Goal: Find specific page/section: Find specific page/section

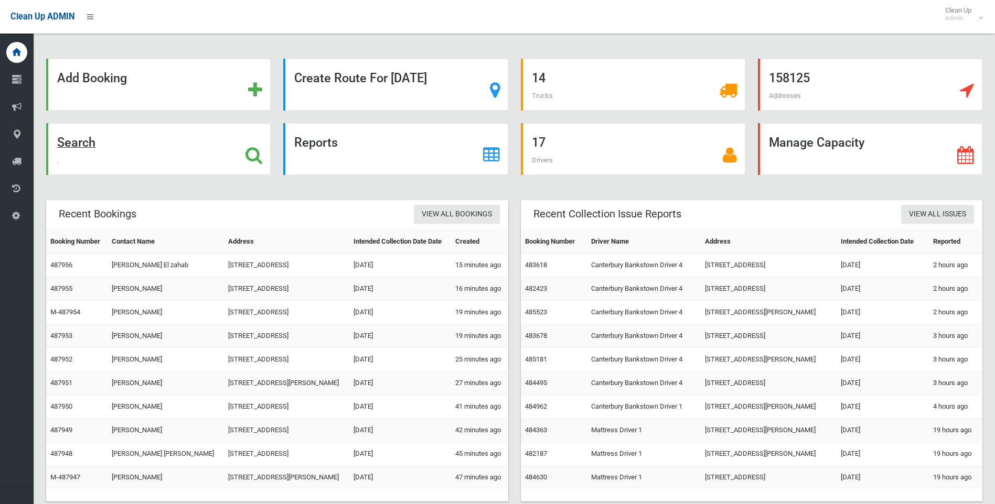
click at [85, 140] on strong "Search" at bounding box center [76, 142] width 38 height 15
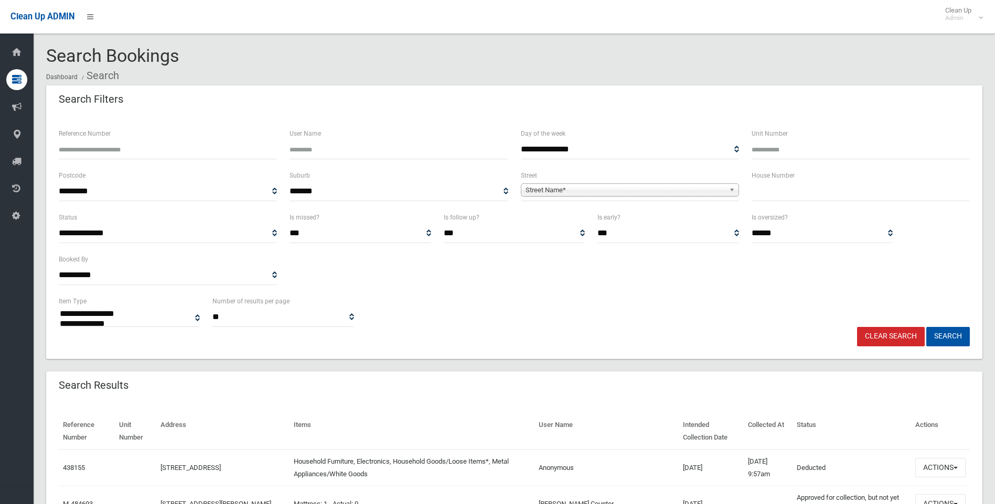
select select
click at [803, 198] on input "text" at bounding box center [860, 191] width 218 height 19
type input "*"
click at [538, 184] on span "Street Name*" at bounding box center [624, 190] width 199 height 13
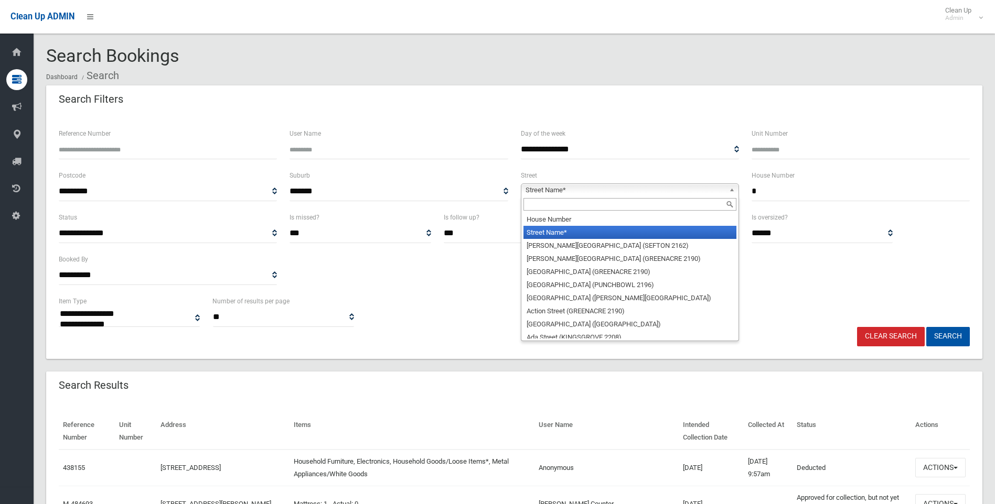
click at [555, 204] on input "text" at bounding box center [629, 204] width 213 height 13
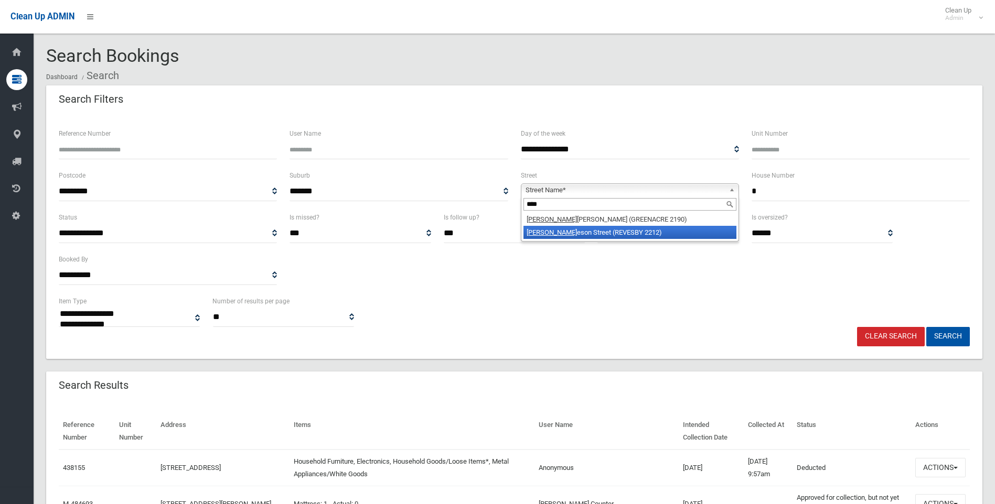
type input "****"
click at [550, 234] on li "Jami eson Street (REVESBY 2212)" at bounding box center [629, 232] width 213 height 13
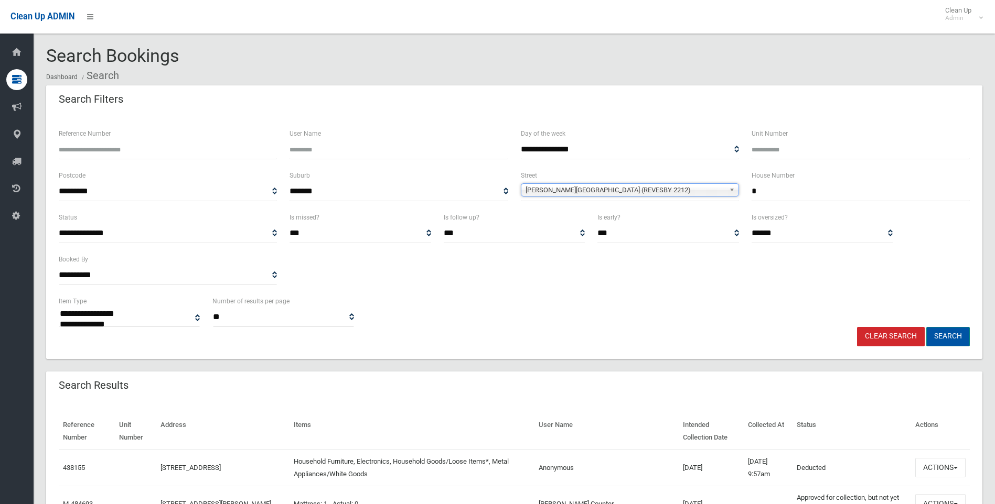
click at [953, 331] on button "Search" at bounding box center [948, 336] width 44 height 19
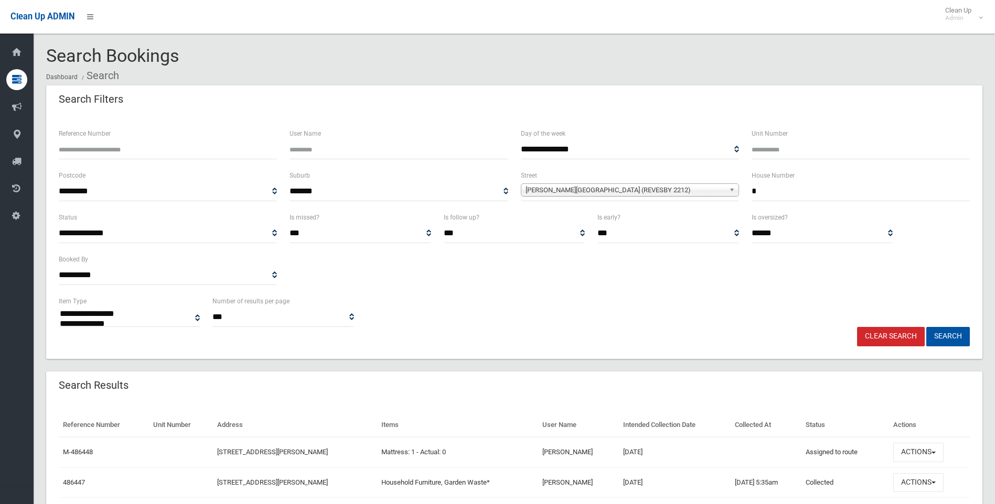
select select
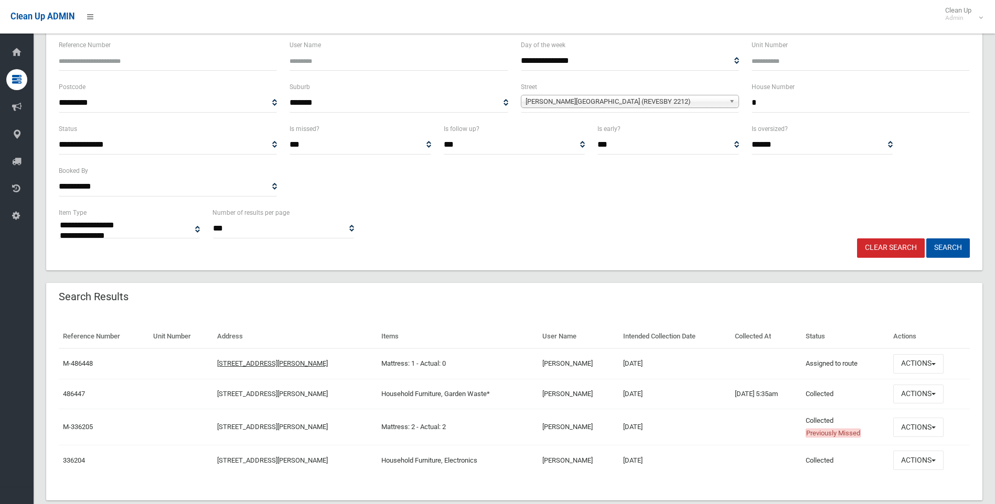
scroll to position [110, 0]
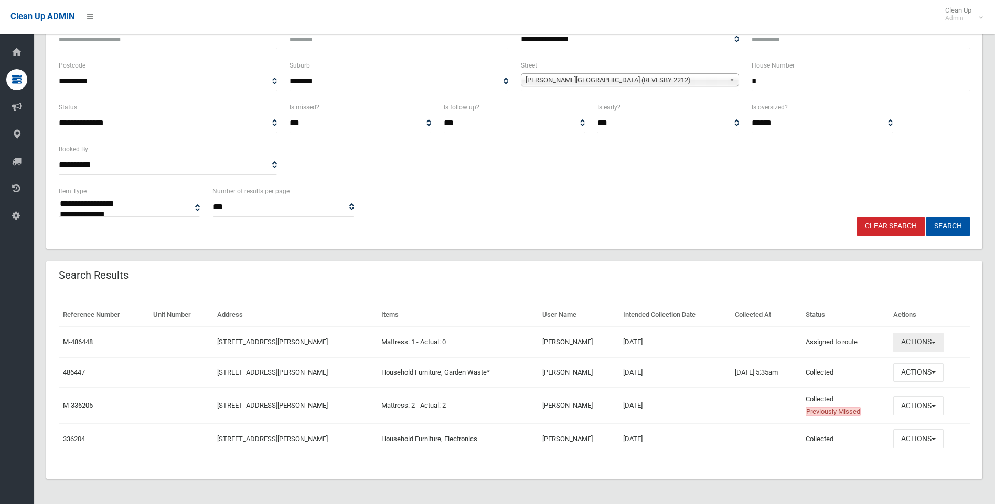
click at [914, 347] on button "Actions" at bounding box center [918, 342] width 50 height 19
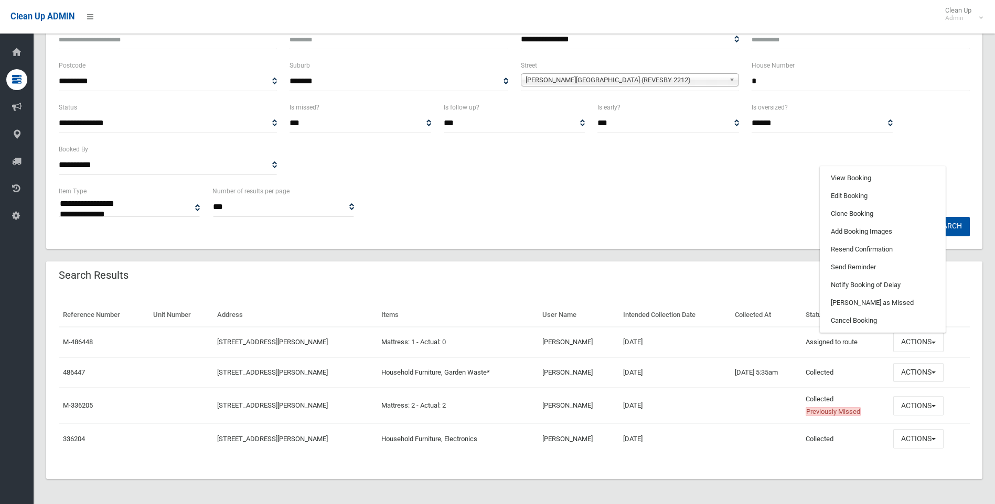
click at [763, 283] on div "Search Results" at bounding box center [514, 276] width 936 height 29
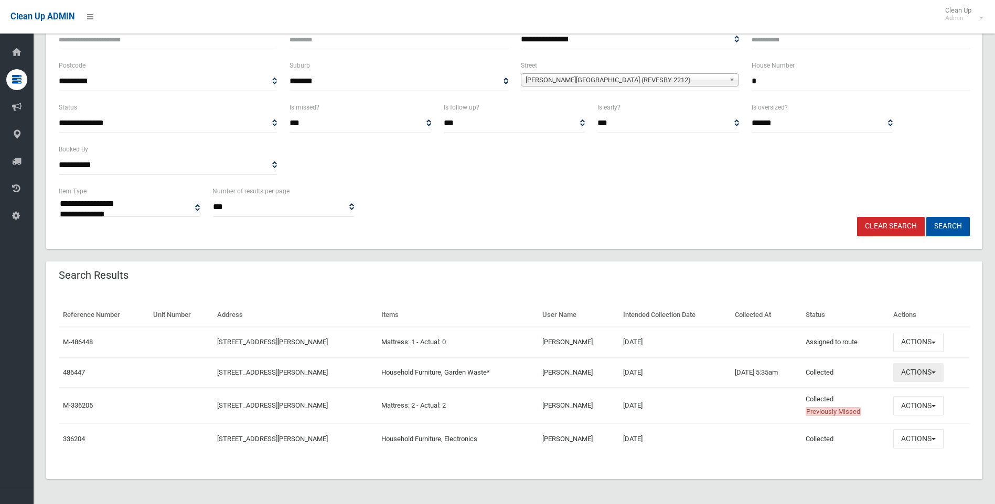
click at [907, 374] on button "Actions" at bounding box center [918, 372] width 50 height 19
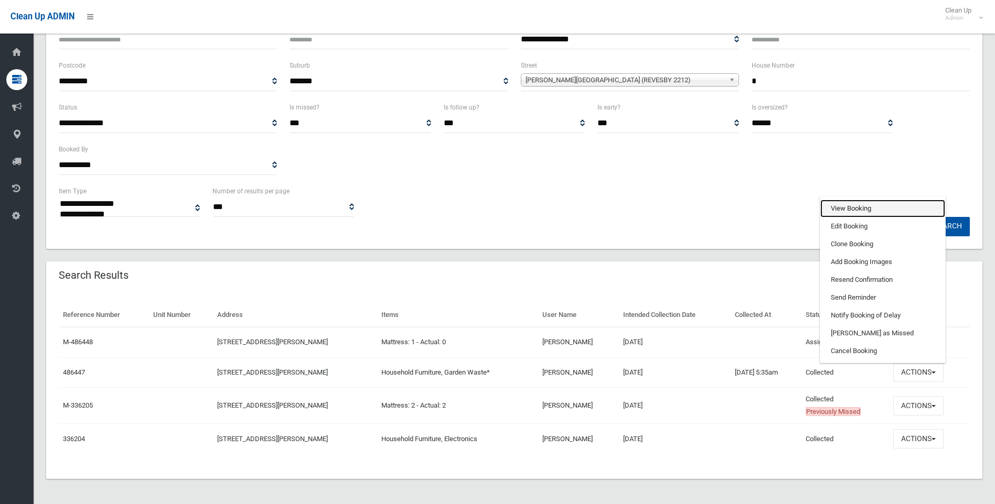
click at [866, 206] on link "View Booking" at bounding box center [882, 209] width 125 height 18
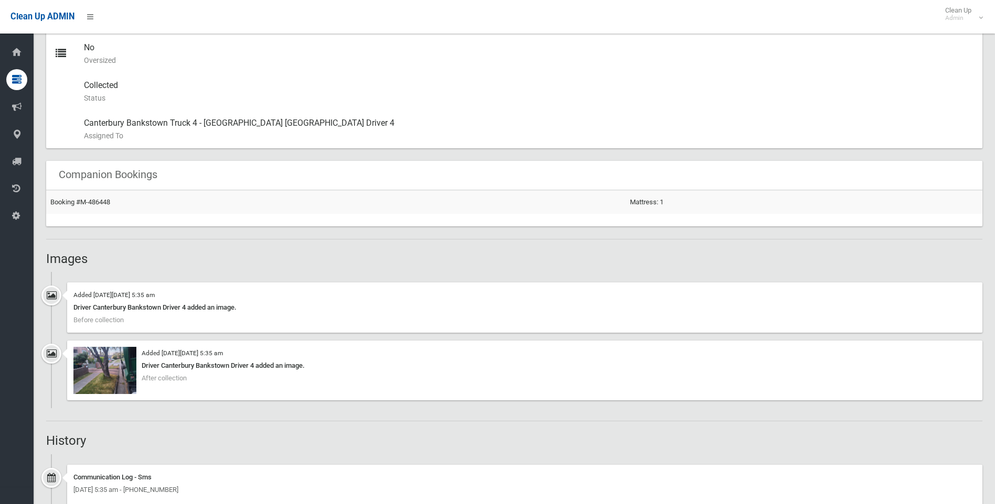
scroll to position [577, 0]
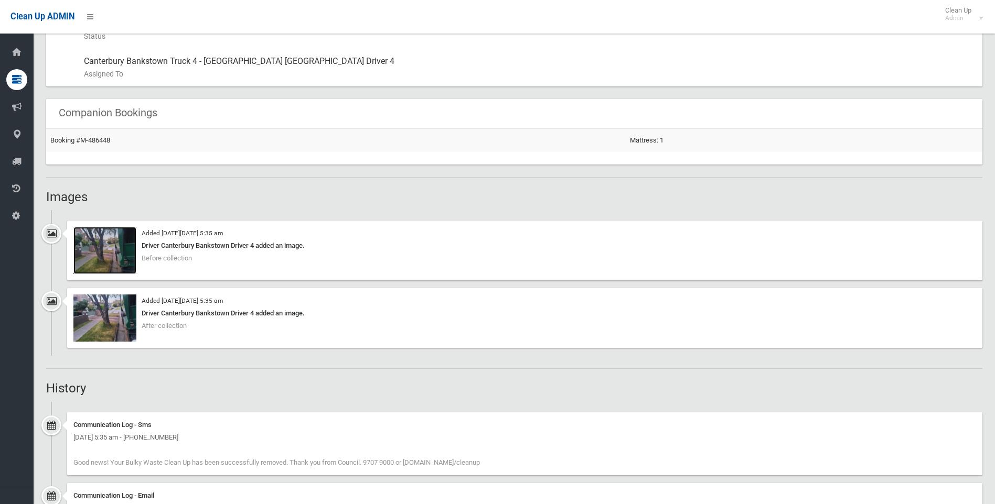
click at [110, 259] on img at bounding box center [104, 250] width 63 height 47
click at [108, 319] on img at bounding box center [104, 318] width 63 height 47
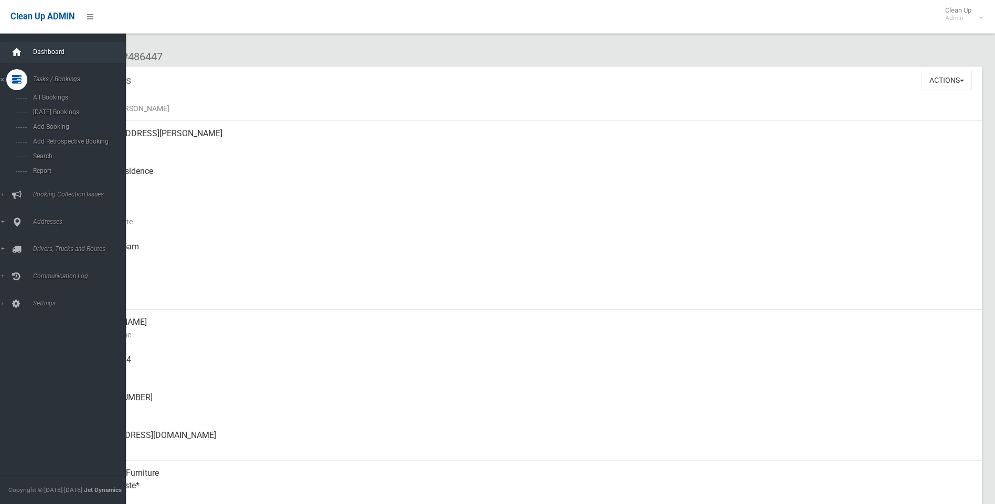
scroll to position [0, 0]
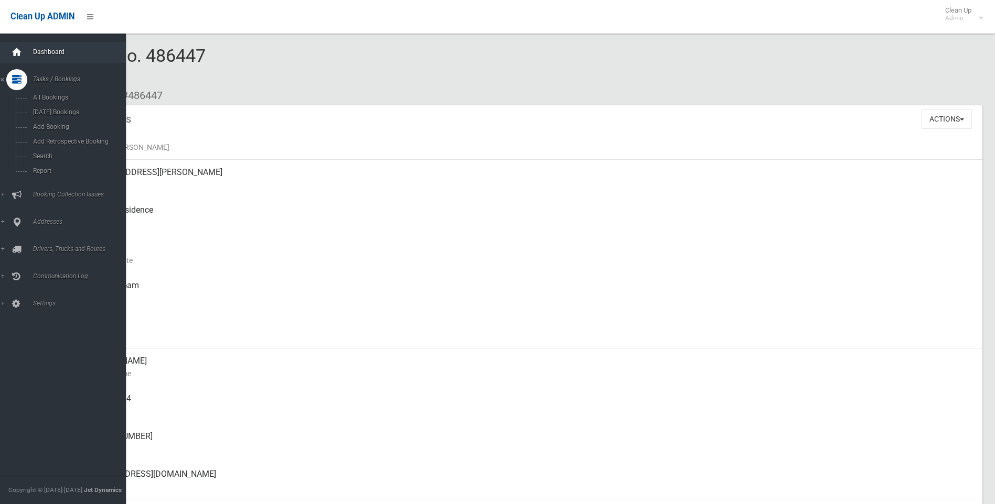
click at [15, 46] on icon at bounding box center [17, 52] width 12 height 21
